Goal: Information Seeking & Learning: Learn about a topic

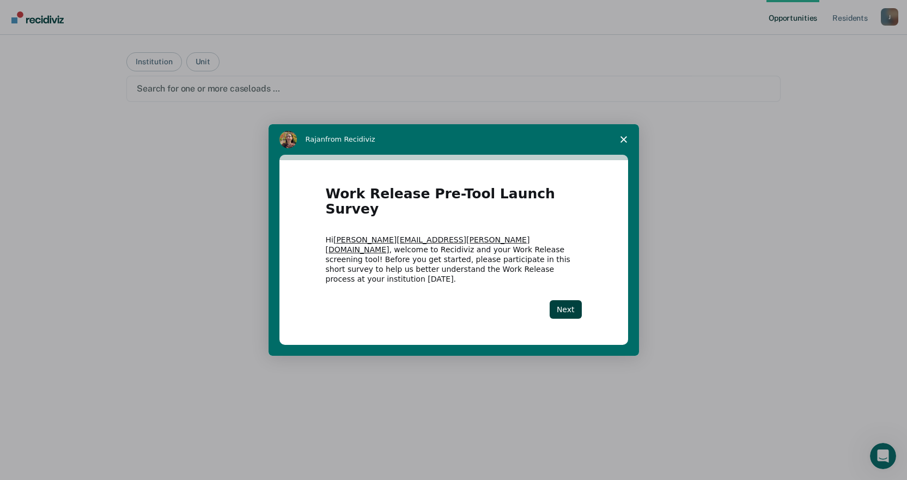
click at [623, 143] on polygon "Close survey" at bounding box center [623, 139] width 7 height 7
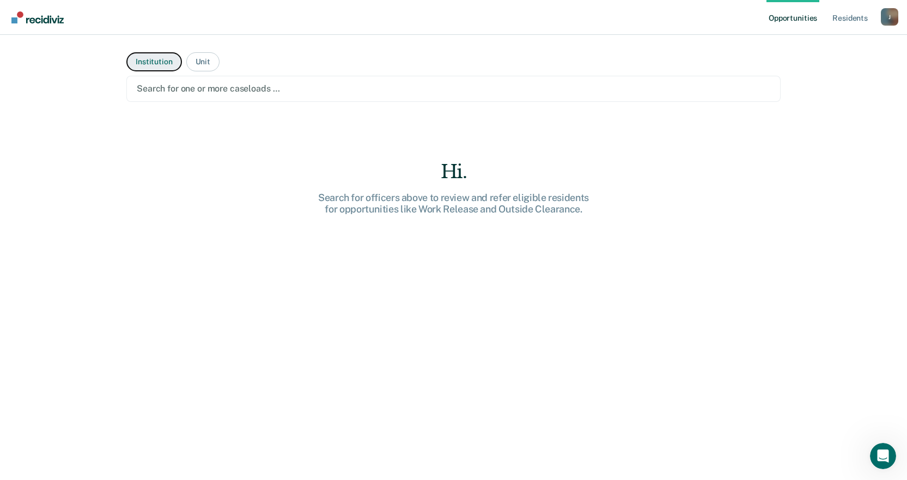
click at [153, 61] on button "Institution" at bounding box center [153, 61] width 55 height 19
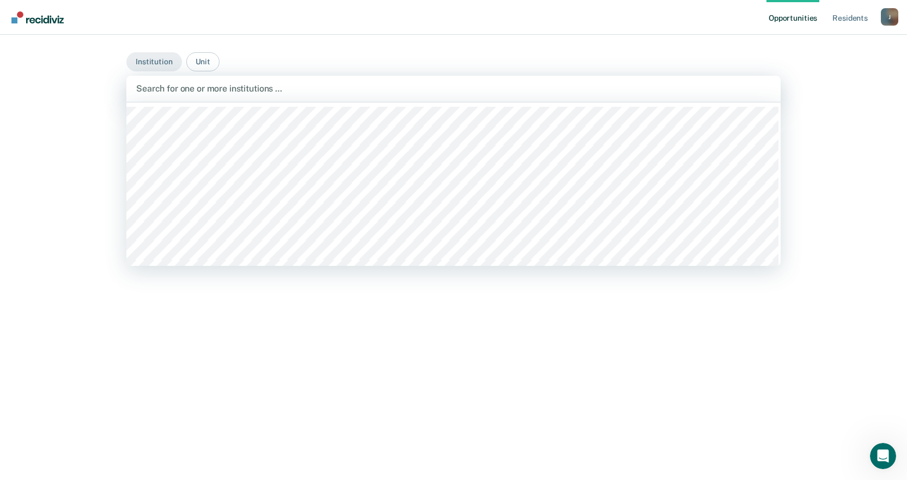
click at [191, 87] on div at bounding box center [453, 88] width 635 height 13
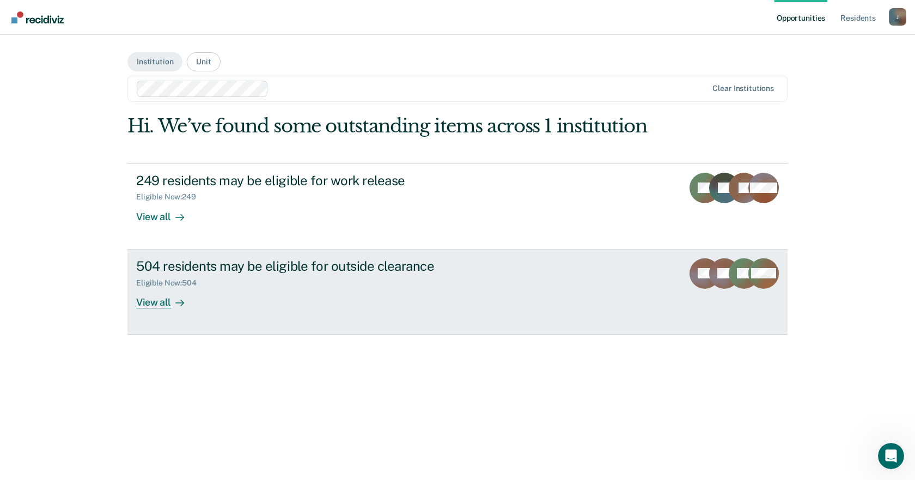
click at [153, 305] on div "View all" at bounding box center [166, 297] width 61 height 21
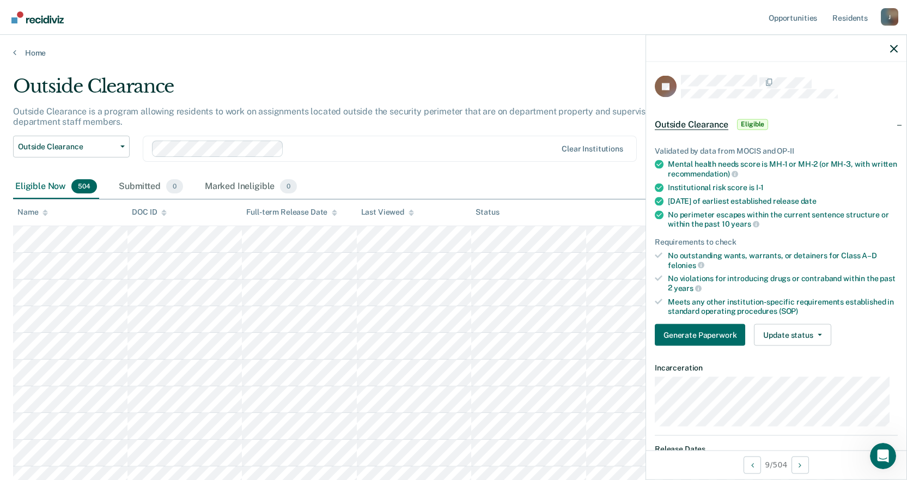
click at [709, 124] on span "Outside Clearance" at bounding box center [692, 124] width 74 height 11
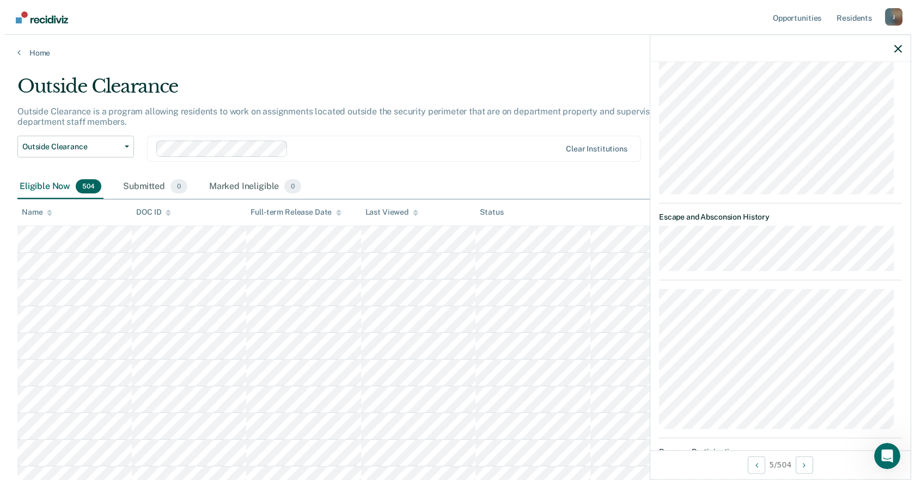
scroll to position [501, 0]
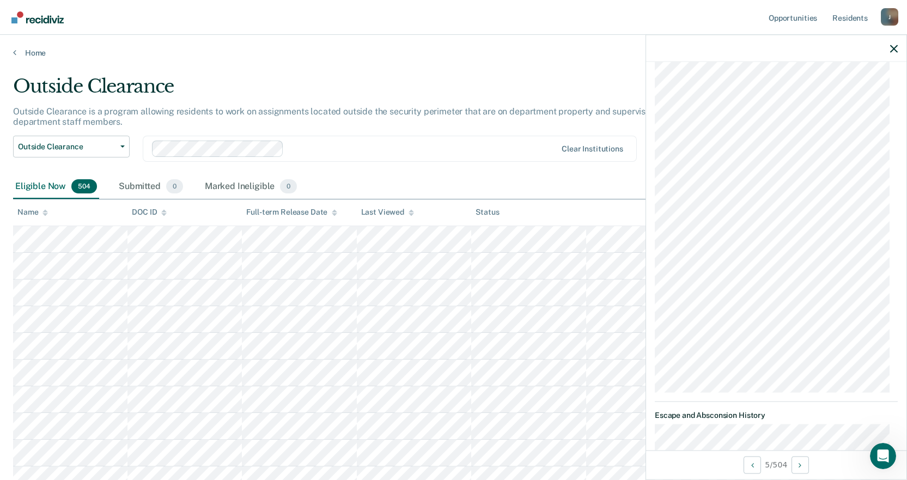
click at [323, 44] on div "Home" at bounding box center [453, 46] width 907 height 23
click at [29, 52] on link "Home" at bounding box center [453, 53] width 881 height 10
